Goal: Understand site structure: Understand site structure

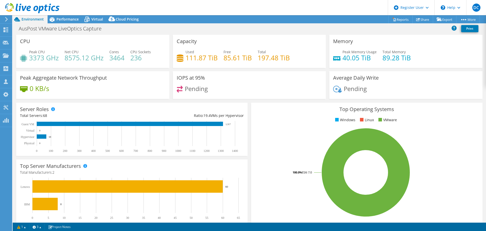
select select "[GEOGRAPHIC_DATA]"
select select "USD"
click at [88, 18] on icon at bounding box center [87, 20] width 5 height 4
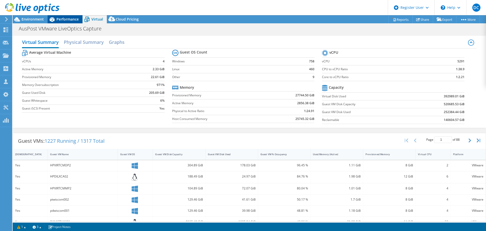
click at [72, 17] on span "Performance" at bounding box center [67, 19] width 22 height 5
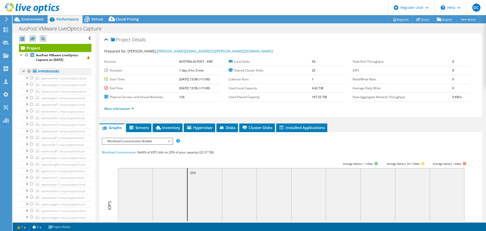
click at [29, 71] on div at bounding box center [29, 71] width 5 height 6
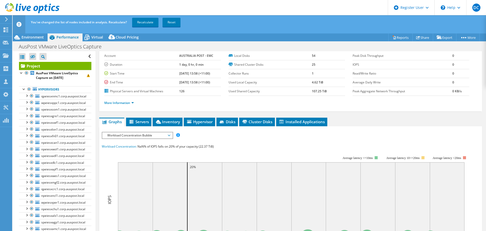
scroll to position [51, 0]
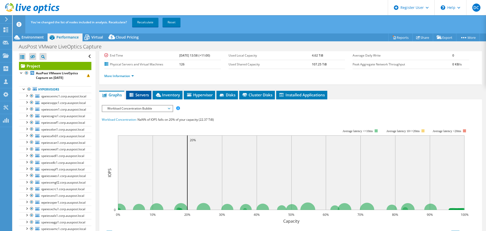
click at [140, 94] on span "Servers" at bounding box center [139, 94] width 20 height 5
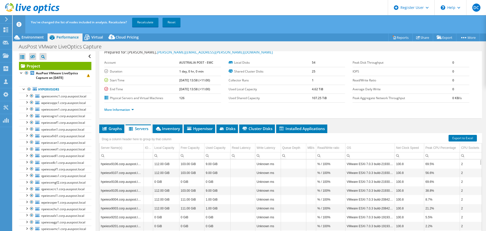
scroll to position [0, 0]
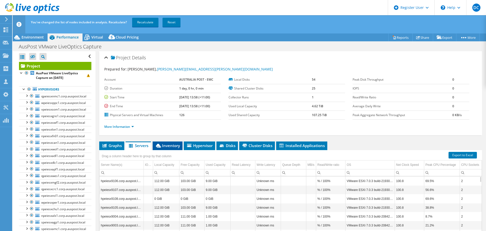
click at [171, 142] on li "Inventory" at bounding box center [168, 145] width 30 height 9
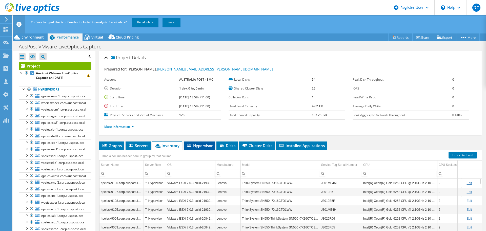
click at [200, 148] on li "Hypervisor" at bounding box center [199, 145] width 31 height 9
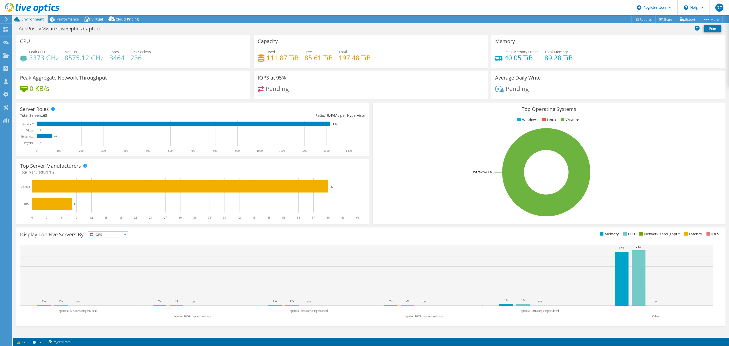
select select "[GEOGRAPHIC_DATA]"
select select "USD"
